Goal: Navigation & Orientation: Find specific page/section

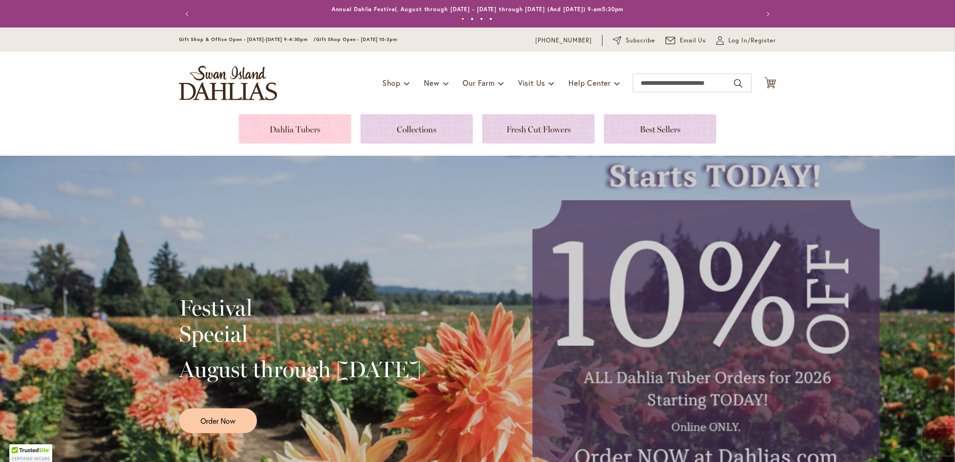
click at [311, 132] on link at bounding box center [295, 128] width 112 height 29
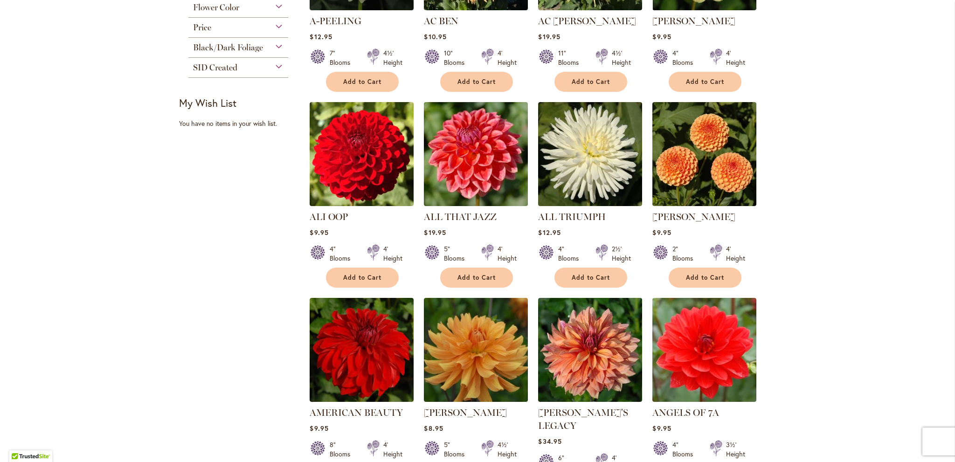
scroll to position [653, 0]
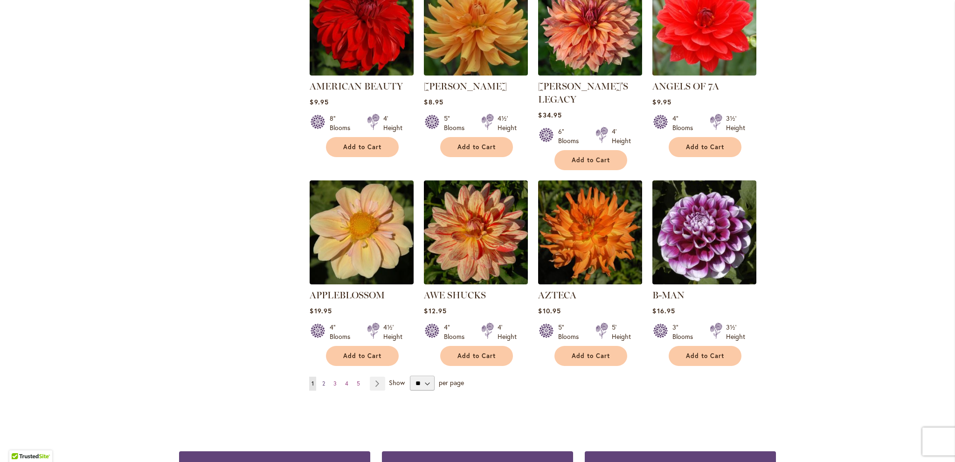
click at [322, 380] on span "2" at bounding box center [323, 383] width 3 height 7
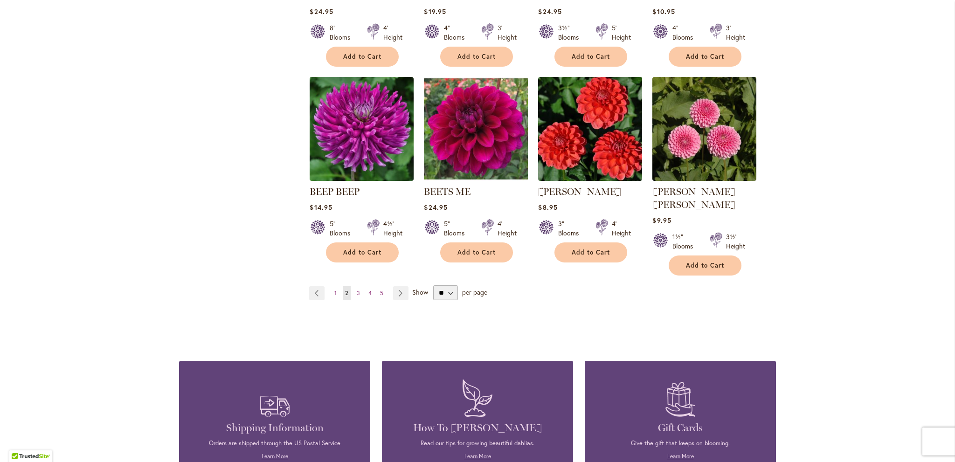
scroll to position [746, 0]
